Goal: Information Seeking & Learning: Understand process/instructions

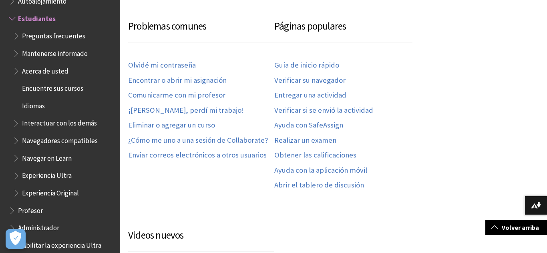
scroll to position [440, 0]
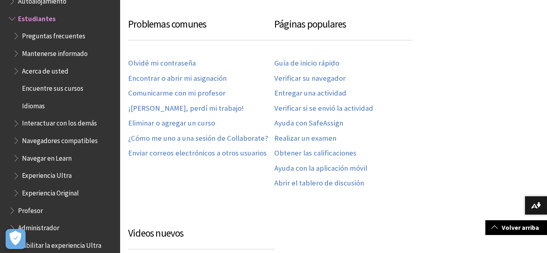
click at [53, 38] on span "Preguntas frecuentes" at bounding box center [53, 34] width 63 height 11
click at [53, 38] on span "Preguntas frecuentes" at bounding box center [56, 34] width 68 height 11
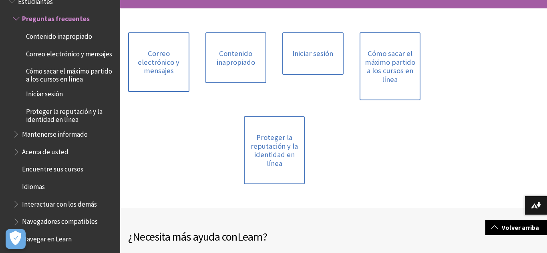
scroll to position [112, 0]
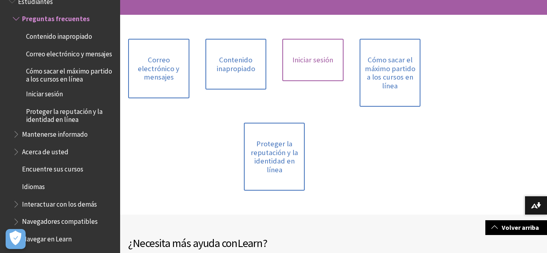
click at [326, 50] on link "Iniciar sesión" at bounding box center [312, 60] width 61 height 42
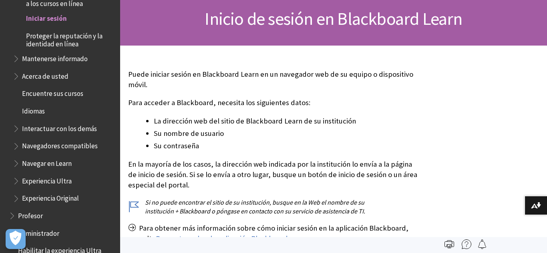
scroll to position [76, 0]
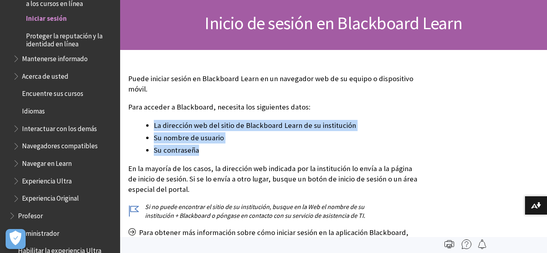
drag, startPoint x: 153, startPoint y: 121, endPoint x: 217, endPoint y: 152, distance: 71.6
click at [217, 152] on ul "La dirección web del sitio de Blackboard Learn de su institución Su nombre de u…" at bounding box center [274, 138] width 292 height 36
copy ul "La dirección web del sitio de Blackboard Learn de su institución Su nombre de u…"
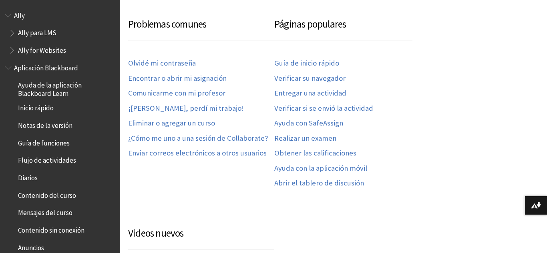
scroll to position [682, 0]
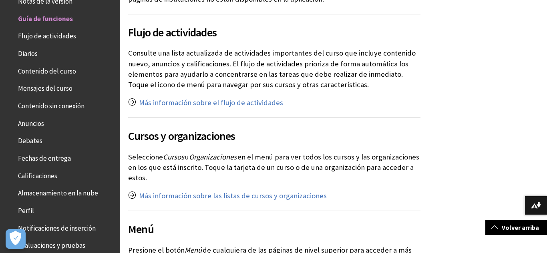
scroll to position [424, 0]
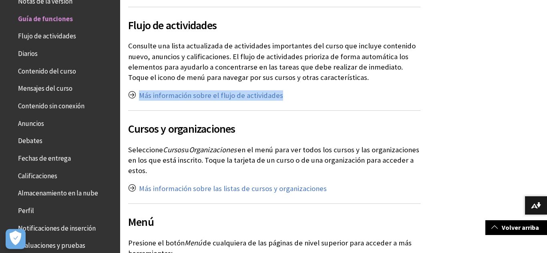
drag, startPoint x: 541, startPoint y: 70, endPoint x: 542, endPoint y: 78, distance: 8.9
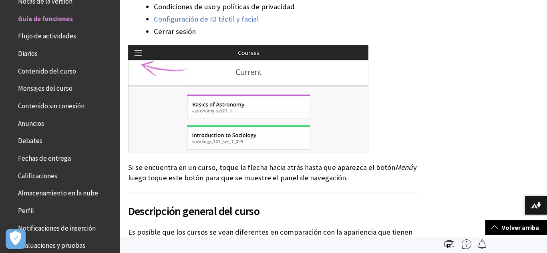
scroll to position [815, 0]
